Goal: Information Seeking & Learning: Understand process/instructions

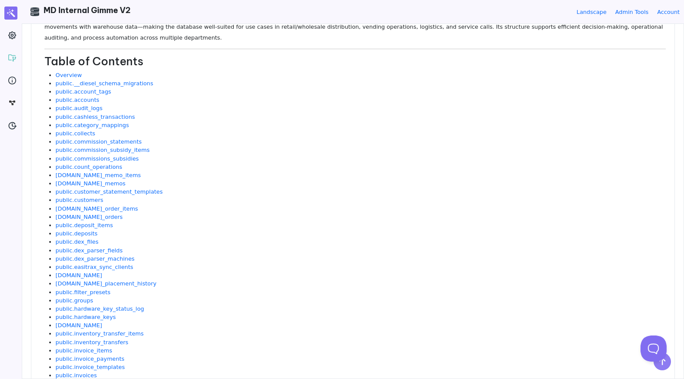
scroll to position [171, 0]
click at [229, 181] on li "[DOMAIN_NAME]_memos" at bounding box center [361, 183] width 610 height 8
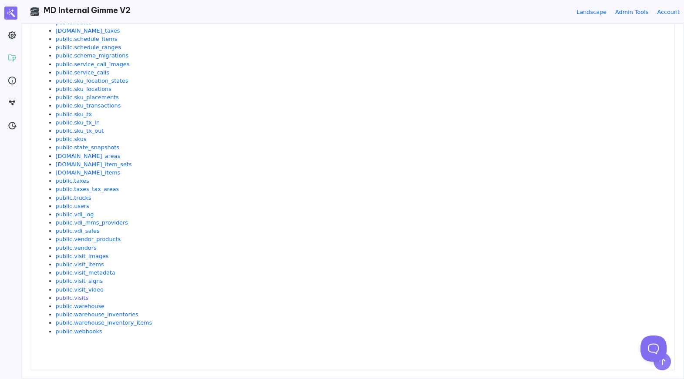
click at [73, 298] on link "public.visits" at bounding box center [72, 298] width 33 height 7
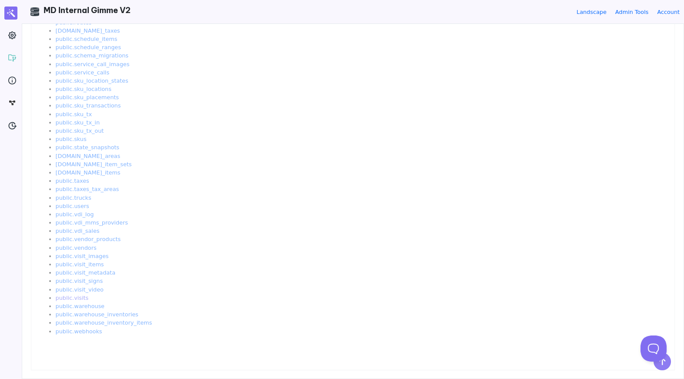
scroll to position [0, 0]
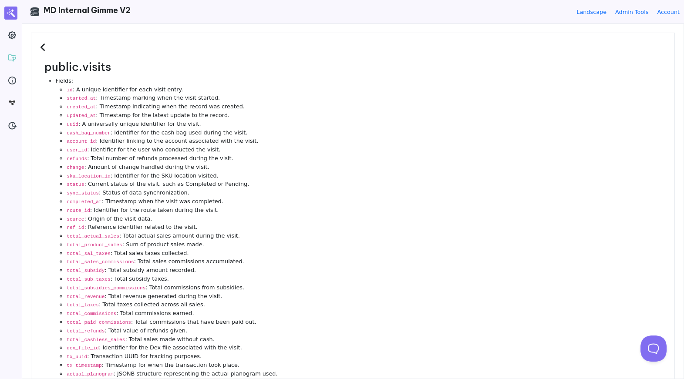
click at [46, 46] on icon at bounding box center [44, 48] width 8 height 10
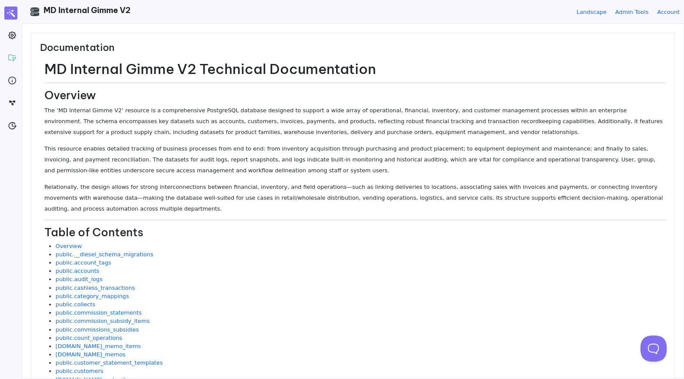
scroll to position [554, 0]
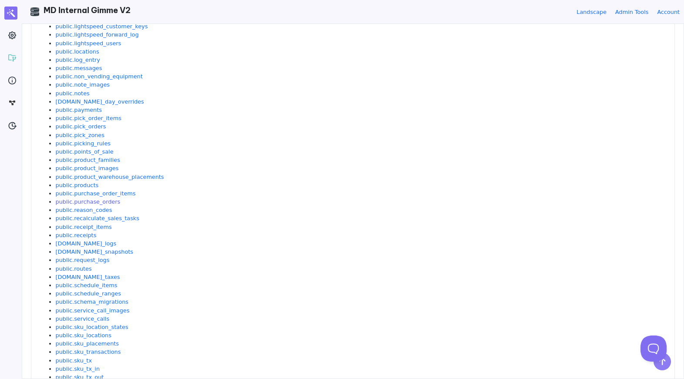
click at [112, 203] on link "public.purchase_orders" at bounding box center [88, 201] width 65 height 7
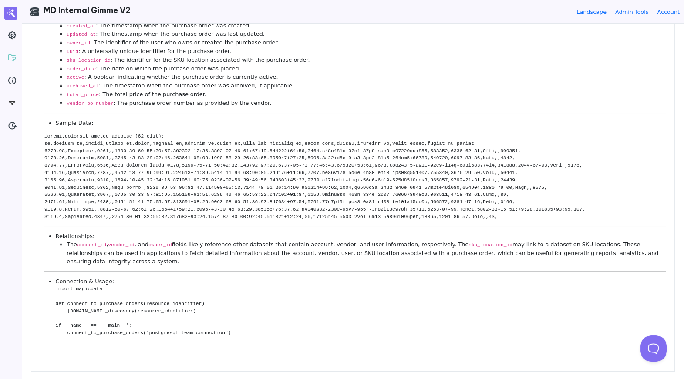
scroll to position [0, 0]
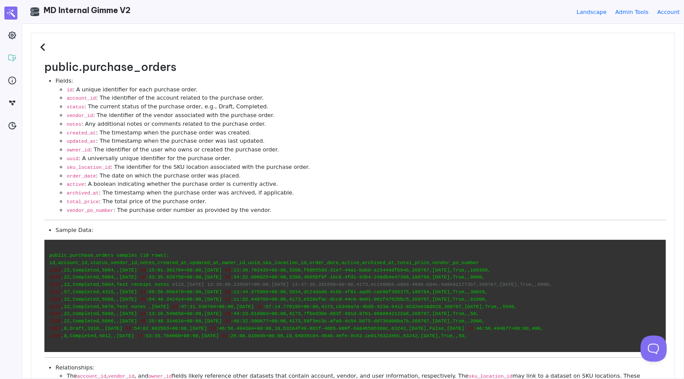
drag, startPoint x: 159, startPoint y: 257, endPoint x: 176, endPoint y: 332, distance: 76.4
click at [176, 332] on code "public.purchase_orders samples (10 rows): id,account_id,status,vendor_id,notes,…" at bounding box center [354, 296] width 621 height 112
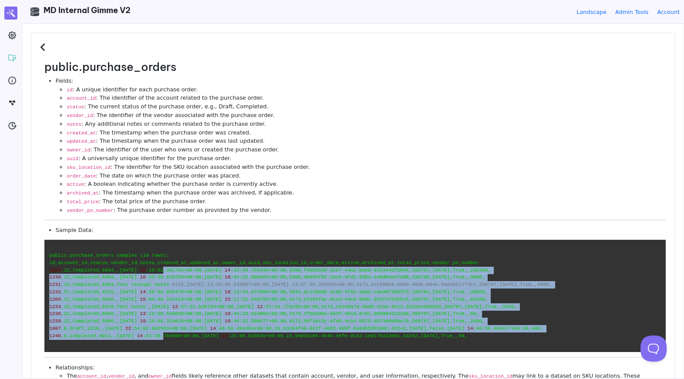
drag, startPoint x: 176, startPoint y: 332, endPoint x: 175, endPoint y: 264, distance: 67.9
click at [175, 264] on code "public.purchase_orders samples (10 rows): id,account_id,status,vendor_id,notes,…" at bounding box center [354, 296] width 621 height 112
click at [175, 268] on span ":15:01.301784+00:00,[DATE]" at bounding box center [184, 270] width 76 height 5
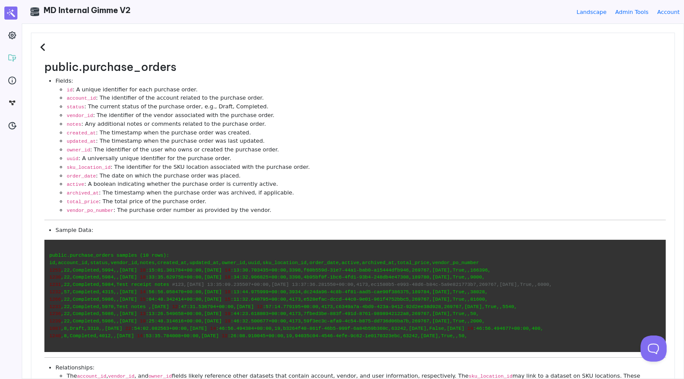
click at [43, 47] on icon at bounding box center [44, 48] width 8 height 10
